Goal: Task Accomplishment & Management: Manage account settings

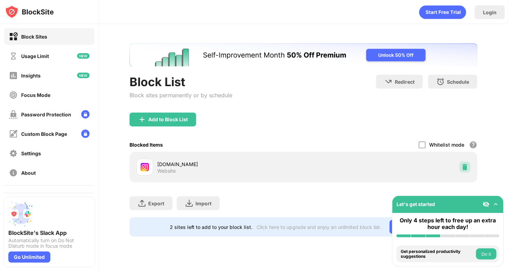
click at [468, 168] on img at bounding box center [465, 167] width 7 height 7
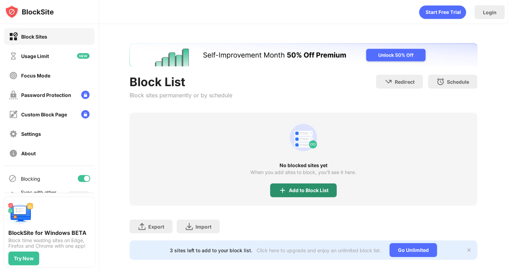
click at [314, 193] on div "Add to Block List" at bounding box center [303, 190] width 67 height 14
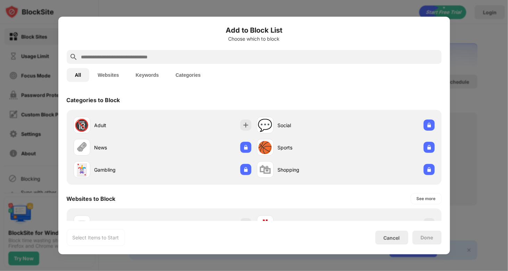
click at [193, 56] on input "text" at bounding box center [260, 57] width 358 height 8
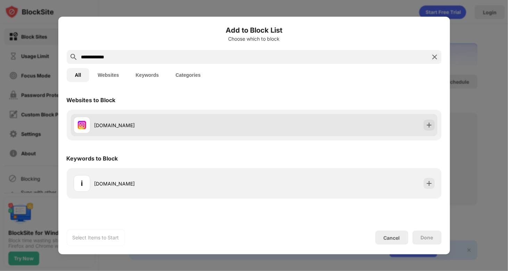
type input "**********"
click at [231, 126] on div "[DOMAIN_NAME]" at bounding box center [174, 125] width 160 height 7
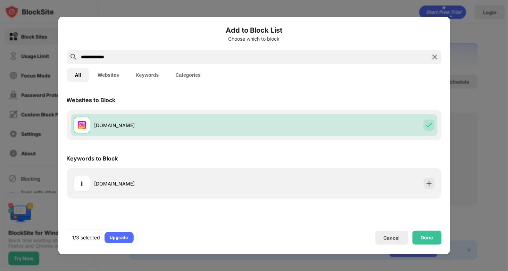
click at [426, 234] on div "Done" at bounding box center [427, 238] width 29 height 14
